Goal: Browse casually: Explore the website without a specific task or goal

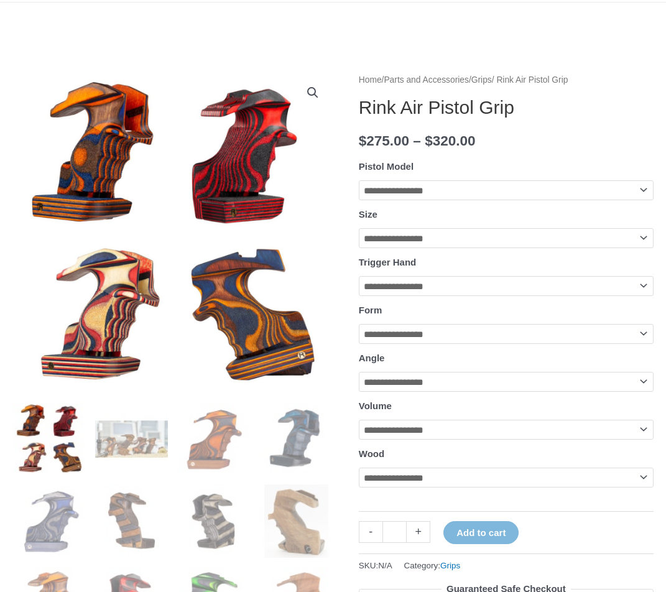
scroll to position [62, 0]
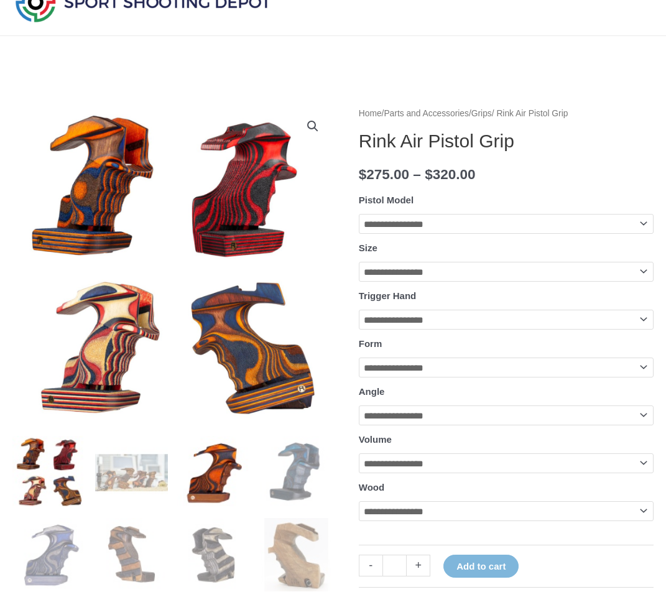
click at [208, 469] on img at bounding box center [213, 472] width 73 height 73
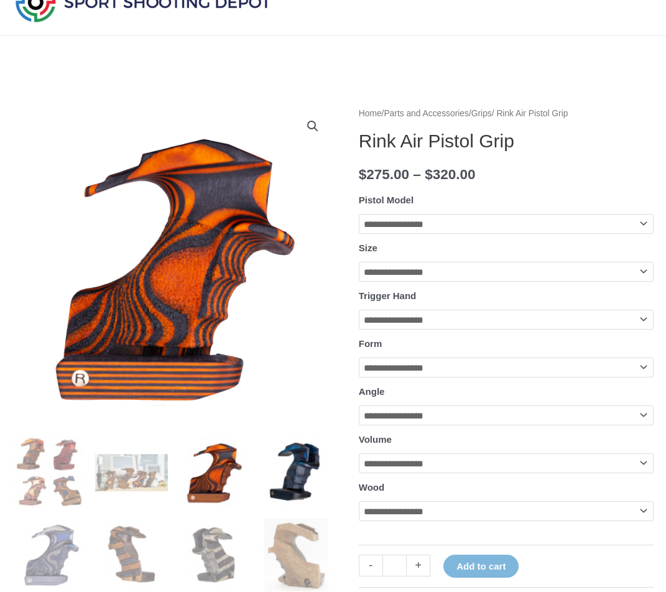
click at [273, 474] on img at bounding box center [296, 472] width 73 height 73
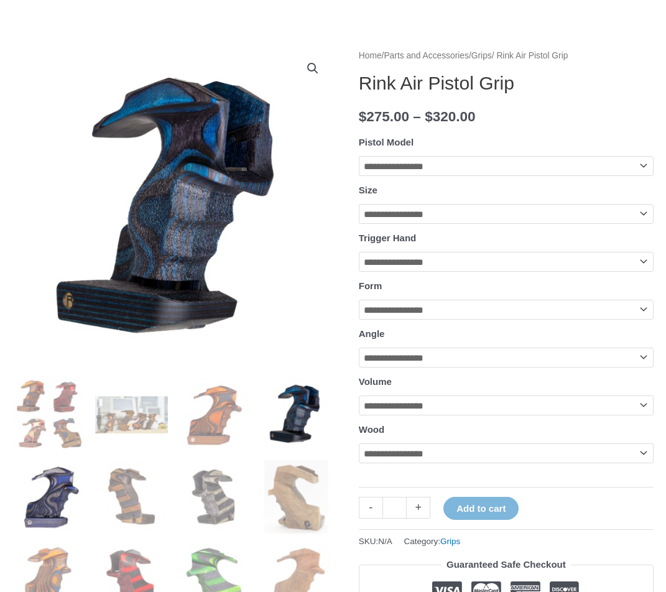
scroll to position [124, 0]
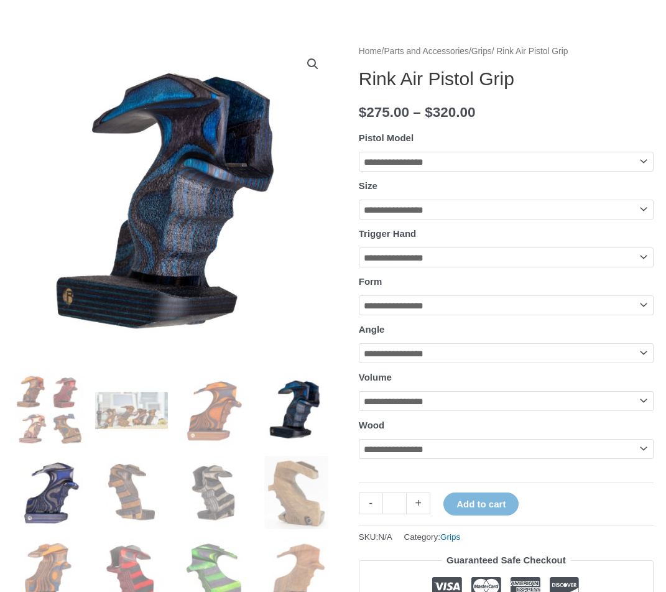
click at [54, 501] on img at bounding box center [48, 492] width 73 height 73
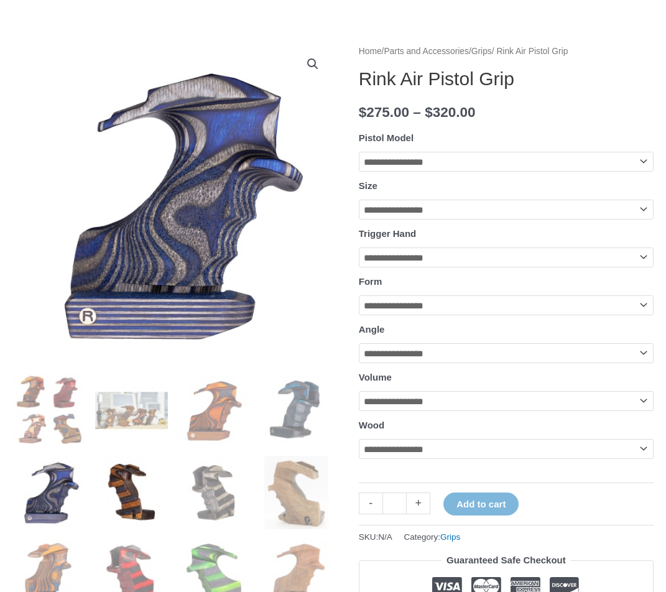
click at [115, 505] on img at bounding box center [131, 492] width 73 height 73
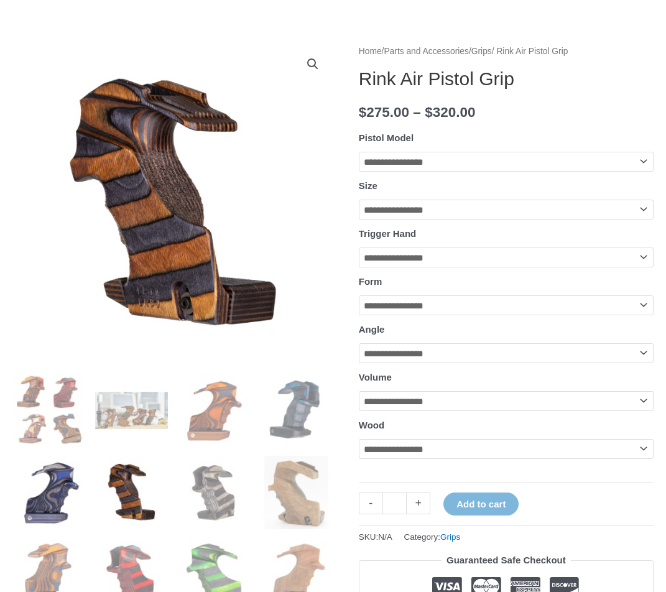
click at [58, 508] on img at bounding box center [48, 492] width 73 height 73
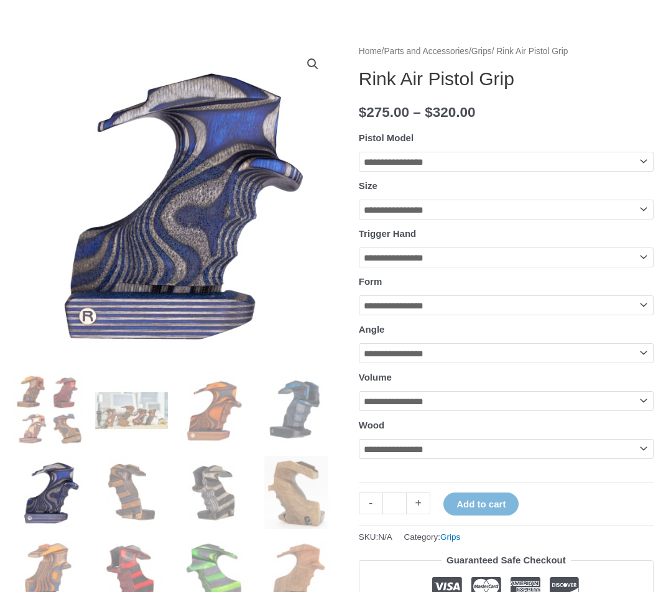
click at [170, 479] on ol at bounding box center [172, 498] width 321 height 248
click at [154, 487] on img at bounding box center [131, 492] width 73 height 73
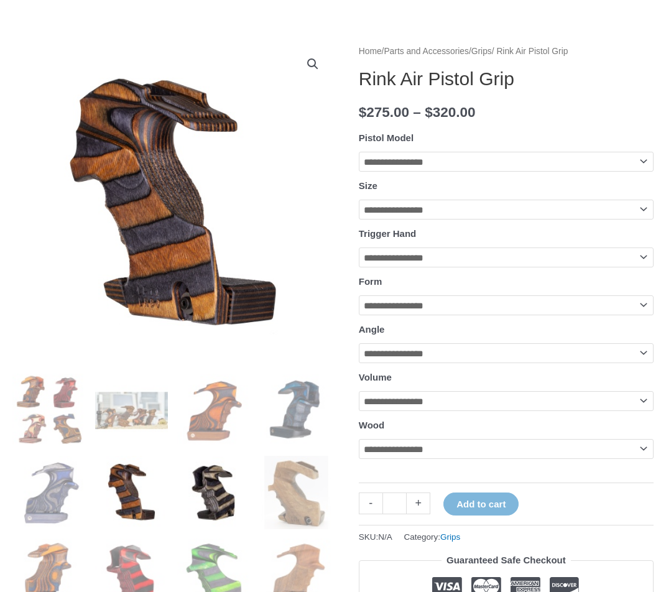
click at [193, 487] on img at bounding box center [213, 492] width 73 height 73
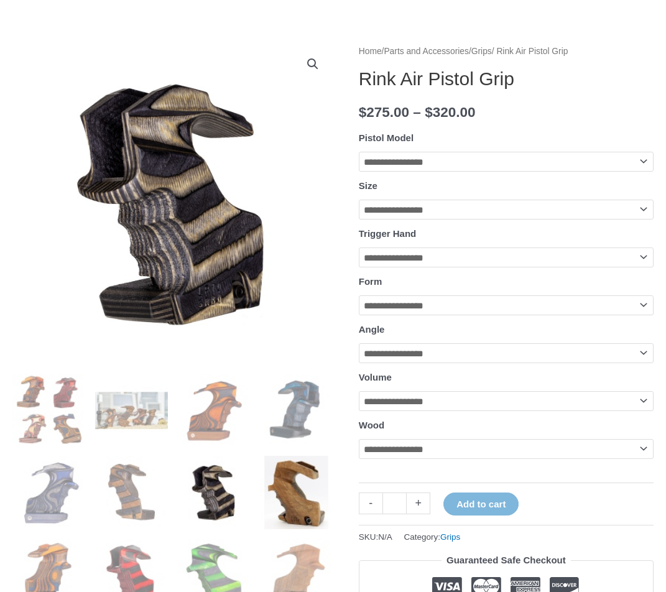
click at [278, 488] on img at bounding box center [296, 492] width 73 height 73
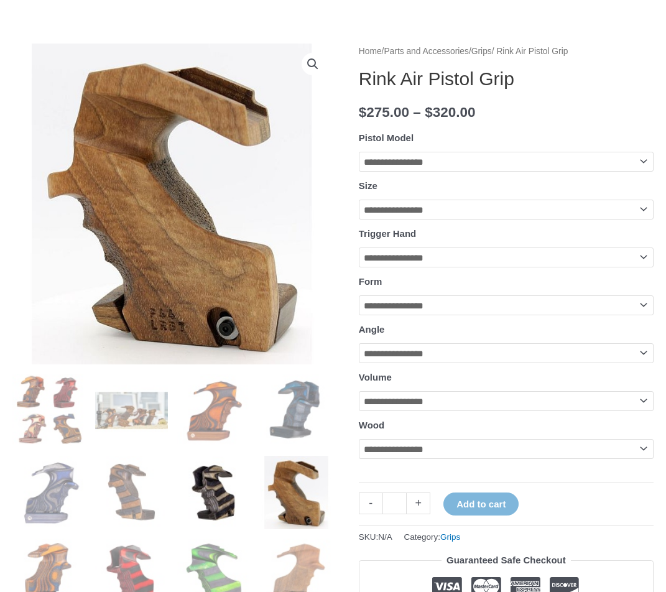
click at [226, 494] on img at bounding box center [213, 492] width 73 height 73
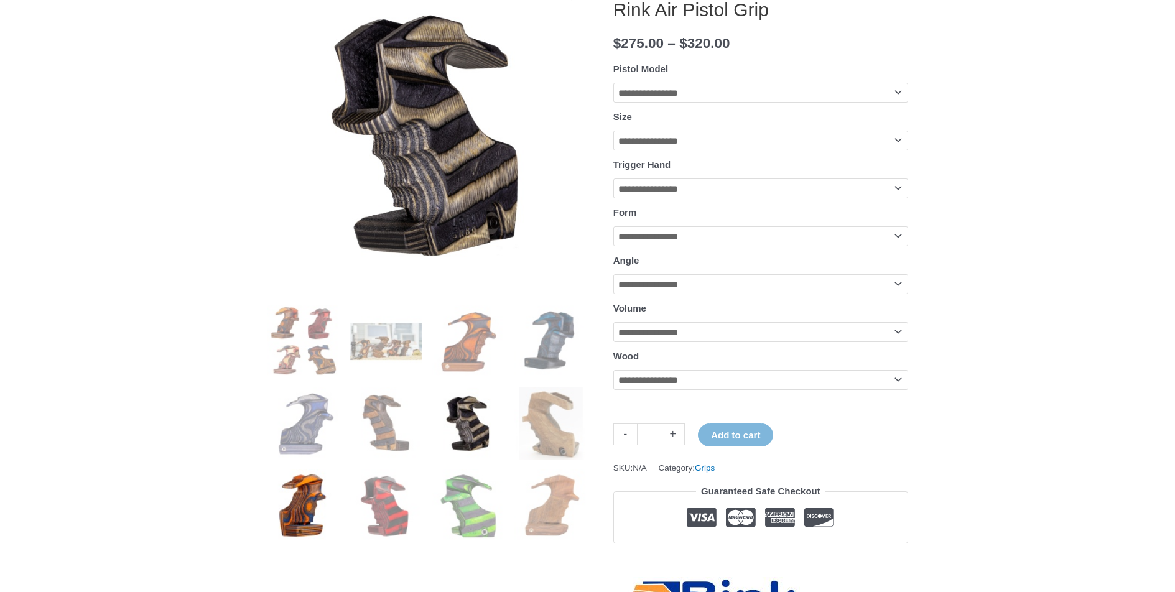
scroll to position [187, 0]
